Goal: Task Accomplishment & Management: Manage account settings

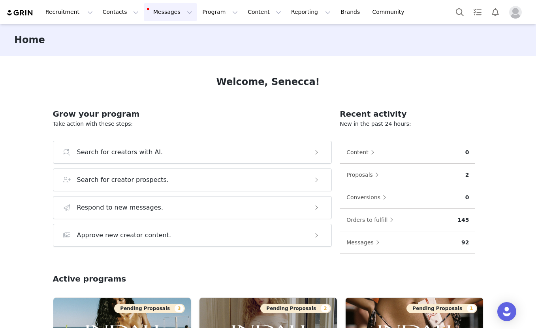
click at [165, 12] on button "Messages Messages" at bounding box center [170, 12] width 53 height 18
click at [160, 53] on span "66" at bounding box center [163, 50] width 11 height 8
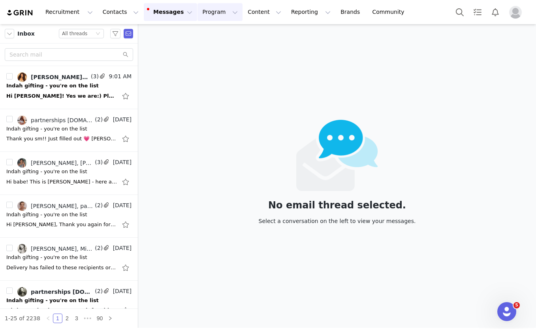
click at [199, 12] on button "Program Program" at bounding box center [219, 12] width 45 height 18
click at [202, 36] on p "Activations" at bounding box center [207, 35] width 30 height 8
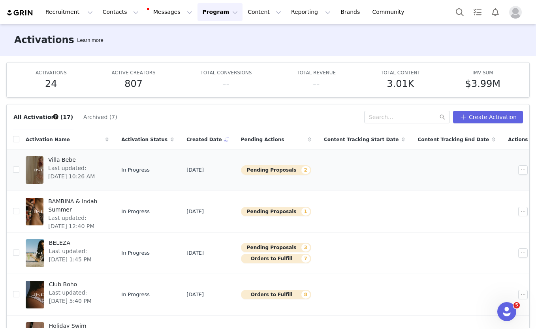
click at [235, 182] on td "[DATE]" at bounding box center [207, 169] width 54 height 41
click at [32, 169] on div at bounding box center [35, 170] width 18 height 28
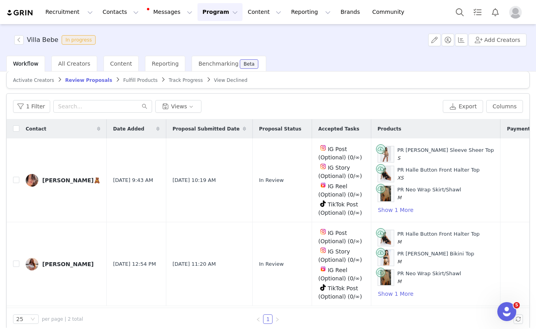
scroll to position [15, 0]
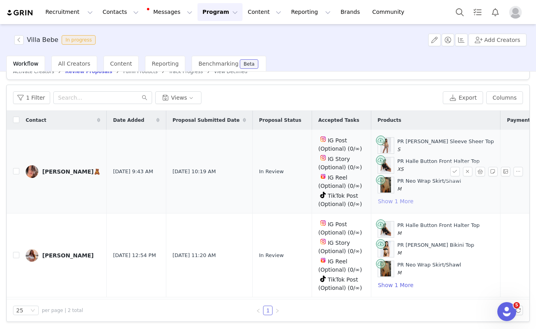
click at [396, 201] on button "Show 1 More" at bounding box center [396, 200] width 36 height 9
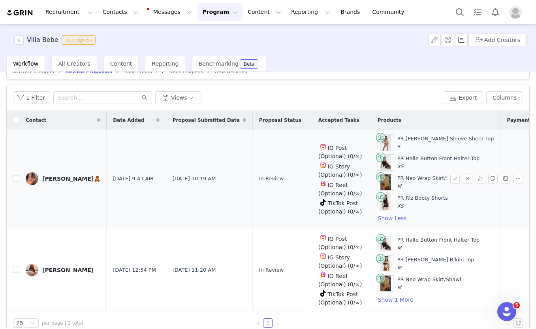
click at [449, 178] on div "PR Neo Wrap Skirt/Shawl M" at bounding box center [436, 182] width 116 height 17
click at [454, 178] on button "button" at bounding box center [454, 178] width 9 height 9
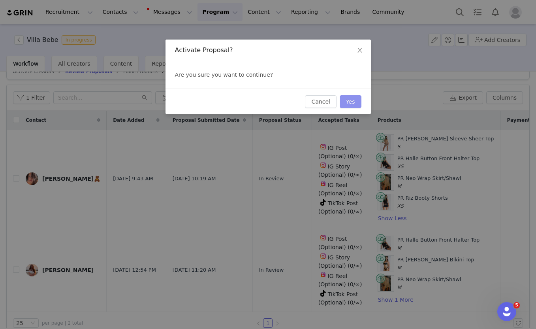
click at [350, 101] on button "Yes" at bounding box center [351, 101] width 22 height 13
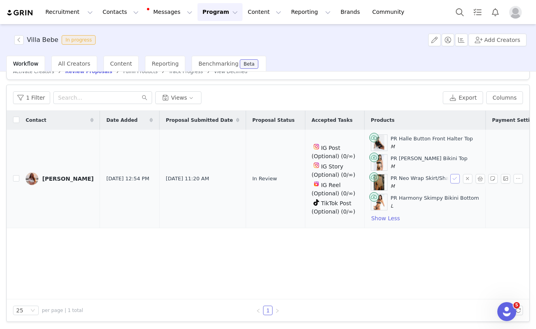
click at [452, 180] on button "button" at bounding box center [454, 178] width 9 height 9
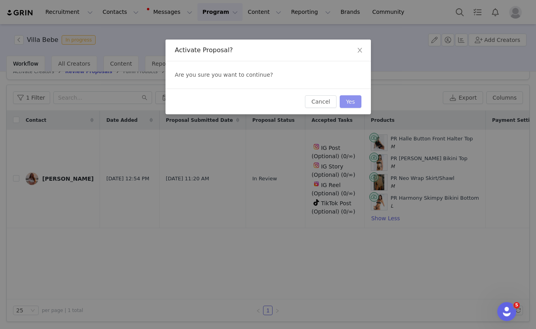
click at [350, 105] on button "Yes" at bounding box center [351, 101] width 22 height 13
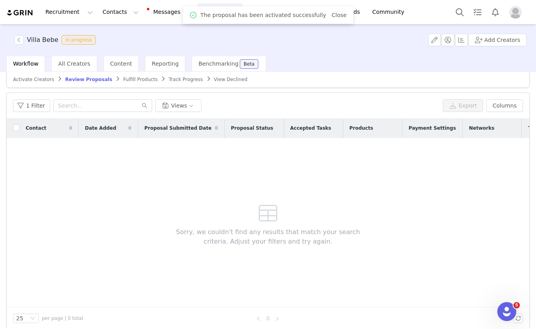
scroll to position [4, 0]
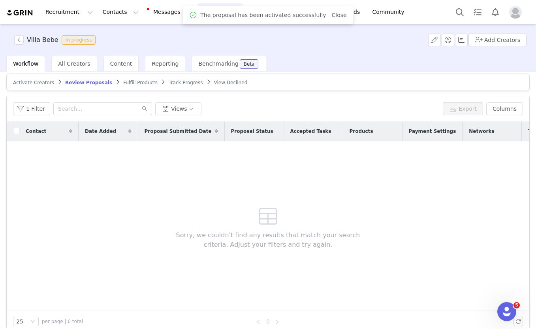
click at [130, 82] on span "Fulfill Products" at bounding box center [140, 83] width 34 height 6
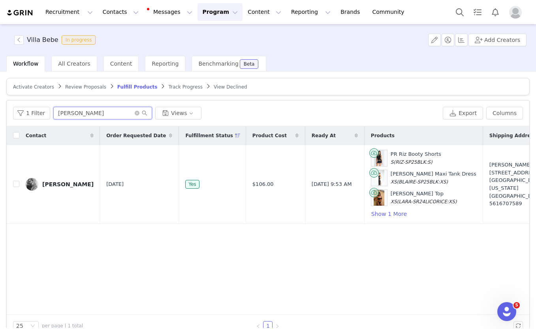
click at [90, 110] on input "[PERSON_NAME]" at bounding box center [102, 113] width 99 height 13
type input "o"
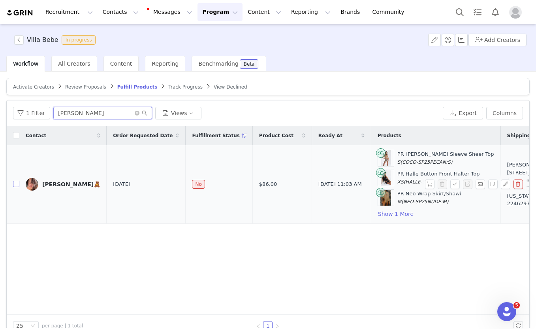
type input "[PERSON_NAME]"
click at [17, 184] on input "checkbox" at bounding box center [16, 183] width 6 height 6
checkbox input "true"
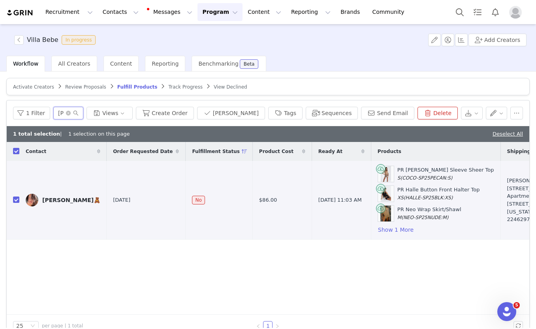
click at [71, 116] on input "[PERSON_NAME]" at bounding box center [68, 113] width 30 height 13
type input "c"
type input "soph wal"
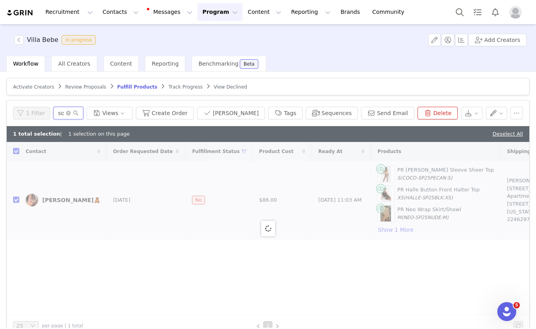
checkbox input "false"
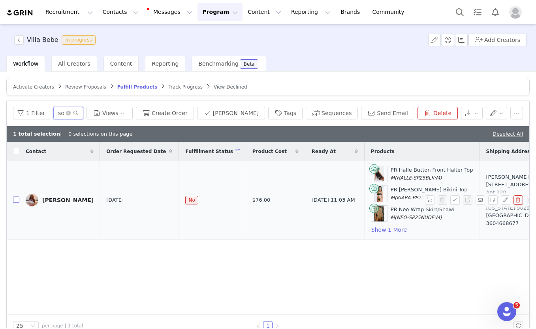
type input "soph wal"
click at [17, 201] on input "checkbox" at bounding box center [16, 199] width 6 height 6
checkbox input "true"
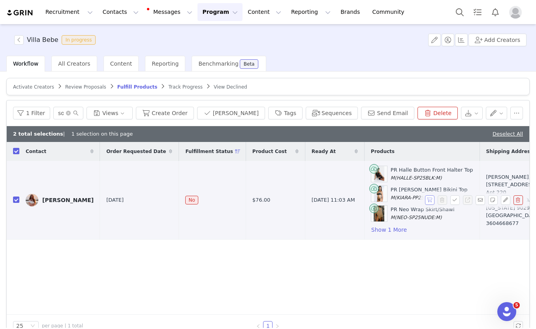
click at [432, 199] on button "button" at bounding box center [429, 199] width 9 height 9
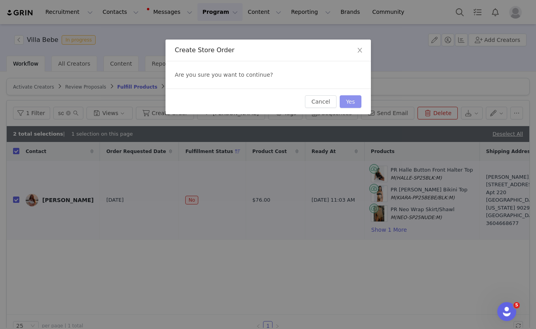
click at [351, 102] on button "Yes" at bounding box center [351, 101] width 22 height 13
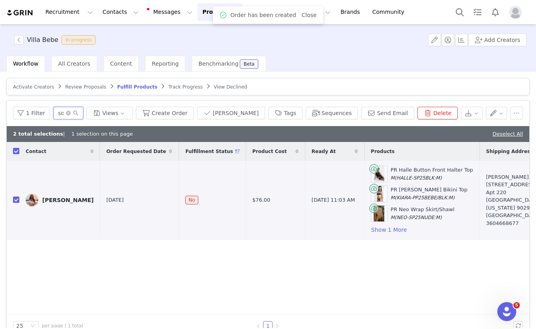
click at [81, 112] on input "soph wal" at bounding box center [68, 113] width 30 height 13
click at [71, 114] on icon "icon: close-circle" at bounding box center [68, 113] width 5 height 5
click at [71, 113] on input "text" at bounding box center [68, 113] width 30 height 13
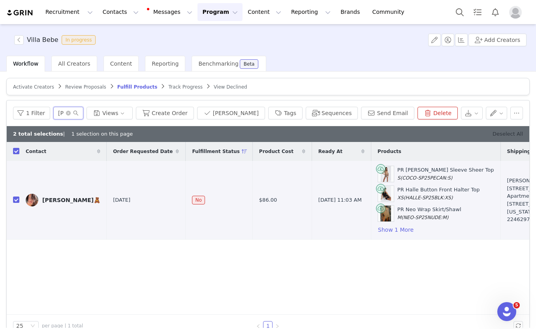
type input "[PERSON_NAME]"
click at [505, 135] on link "Deselect All" at bounding box center [507, 134] width 30 height 6
checkbox input "false"
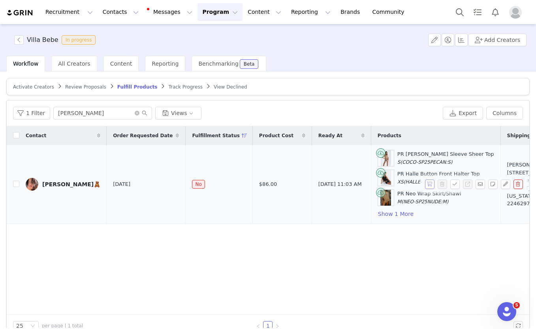
click at [428, 185] on button "button" at bounding box center [429, 183] width 9 height 9
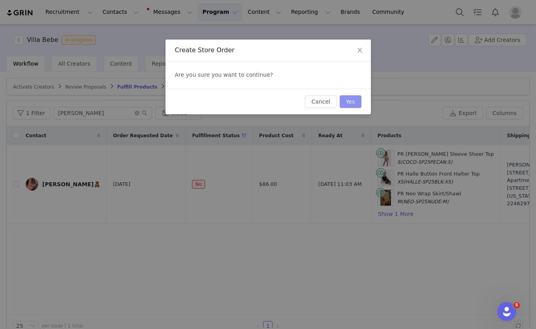
click at [351, 105] on button "Yes" at bounding box center [351, 101] width 22 height 13
